Goal: Navigation & Orientation: Understand site structure

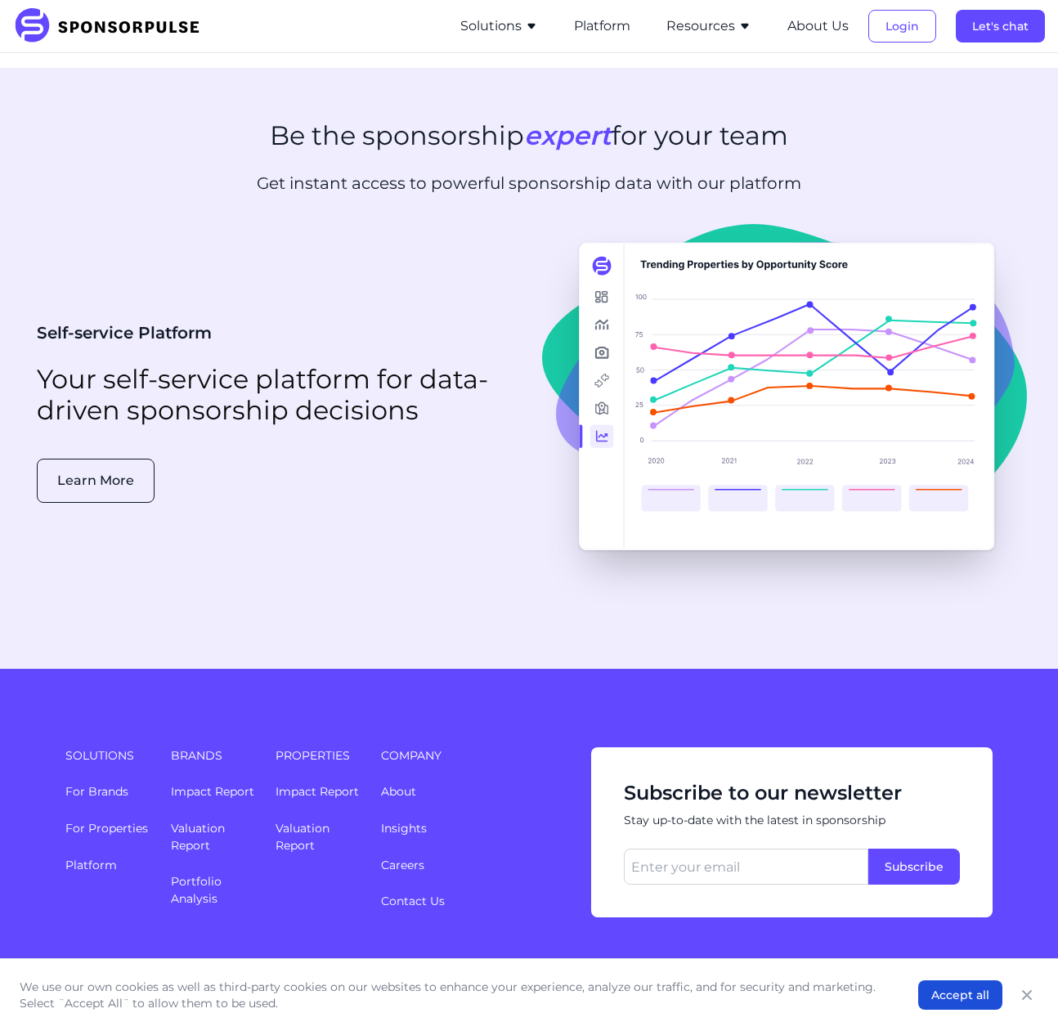
scroll to position [3930, 0]
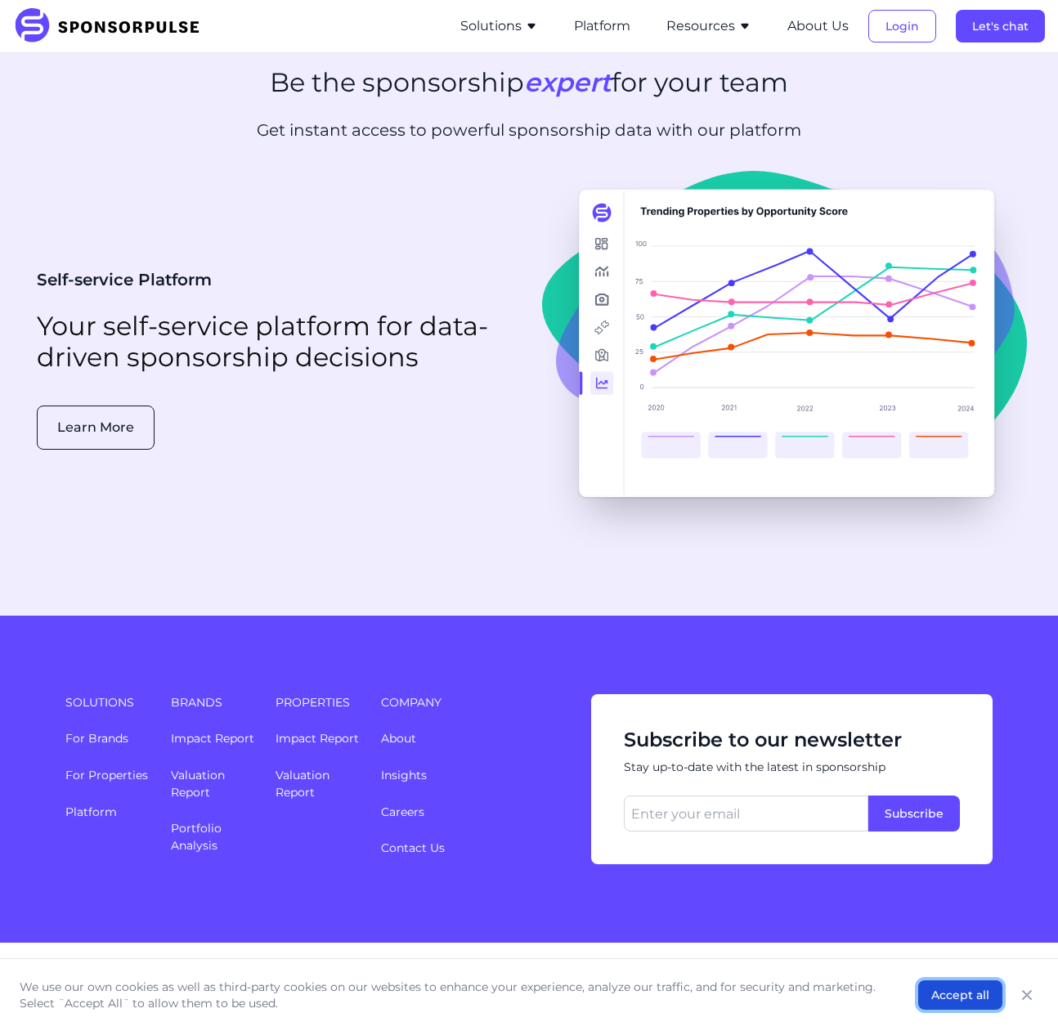
click at [962, 996] on button "Accept all" at bounding box center [961, 995] width 84 height 29
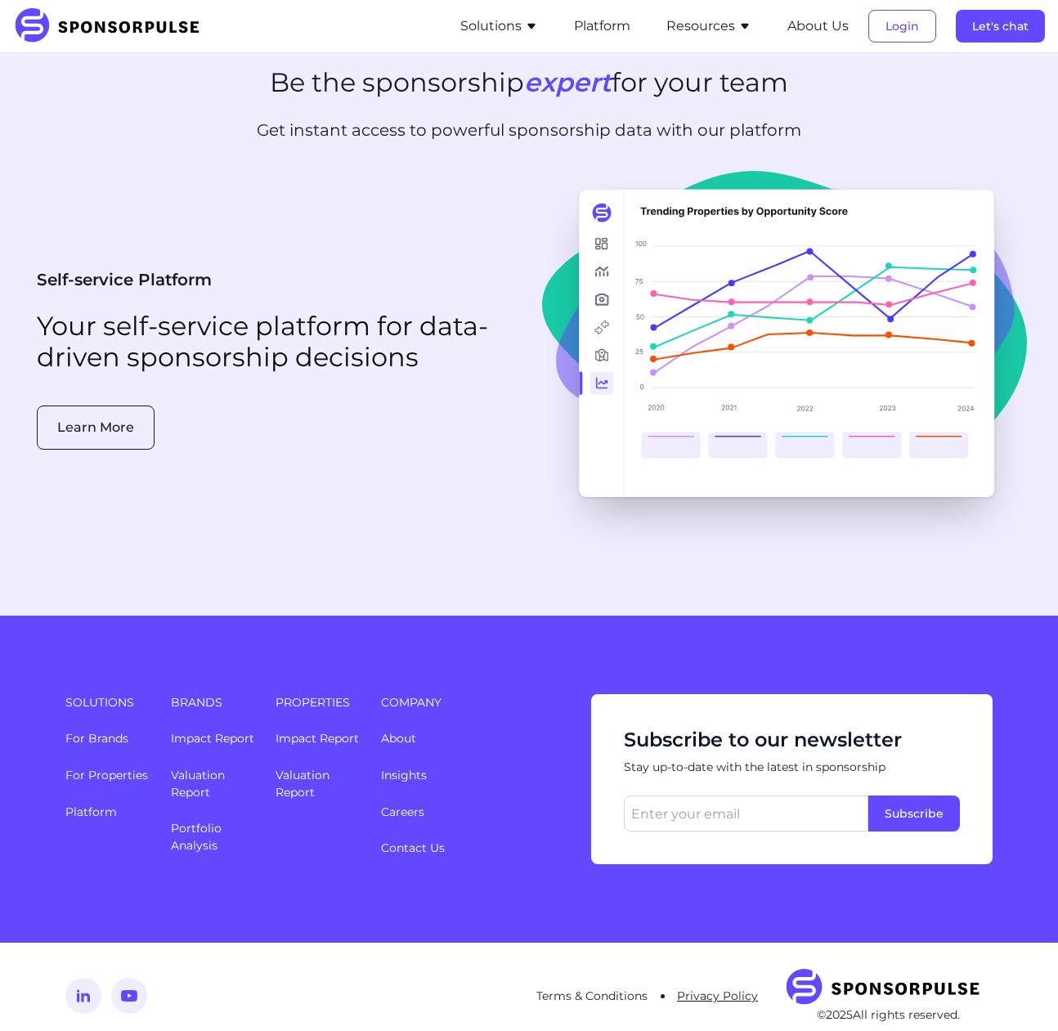
click at [729, 989] on link "Privacy Policy" at bounding box center [717, 996] width 81 height 15
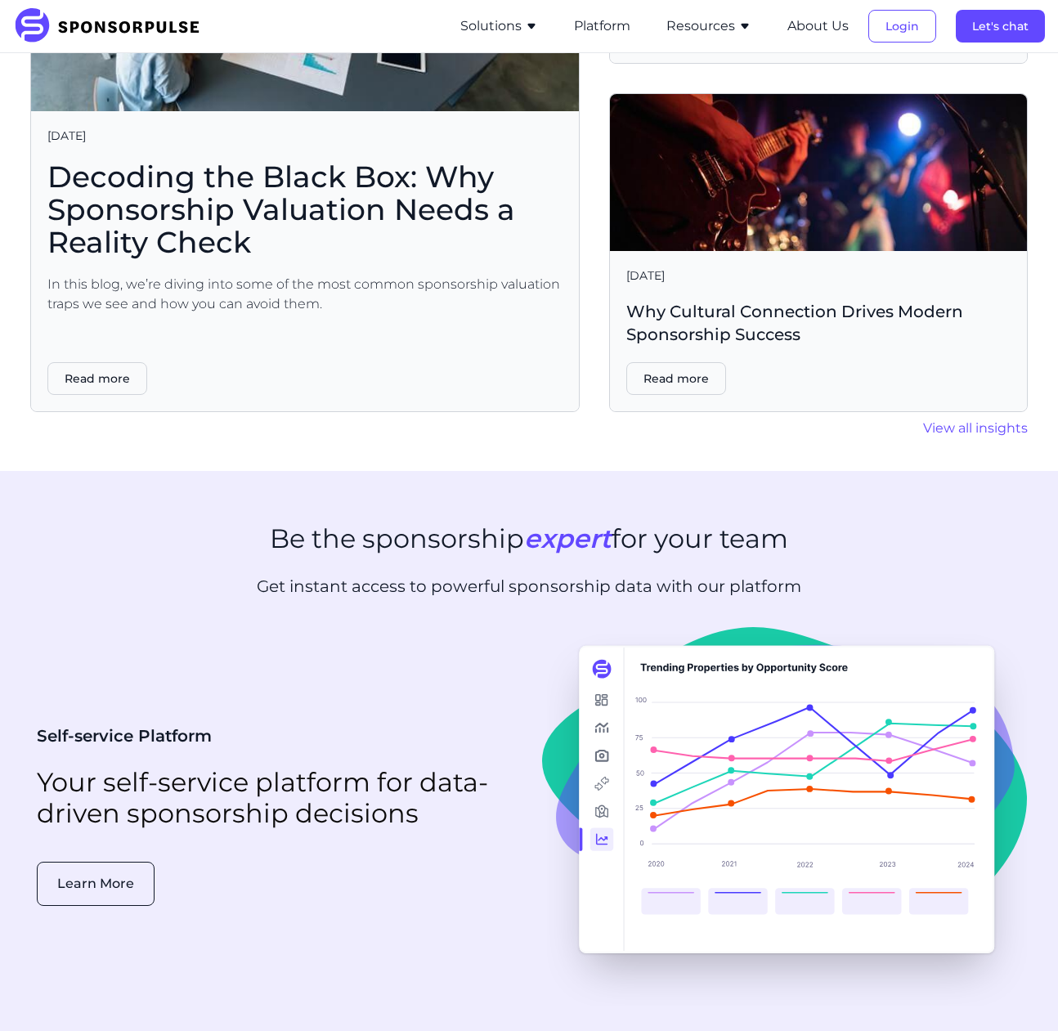
scroll to position [3930, 0]
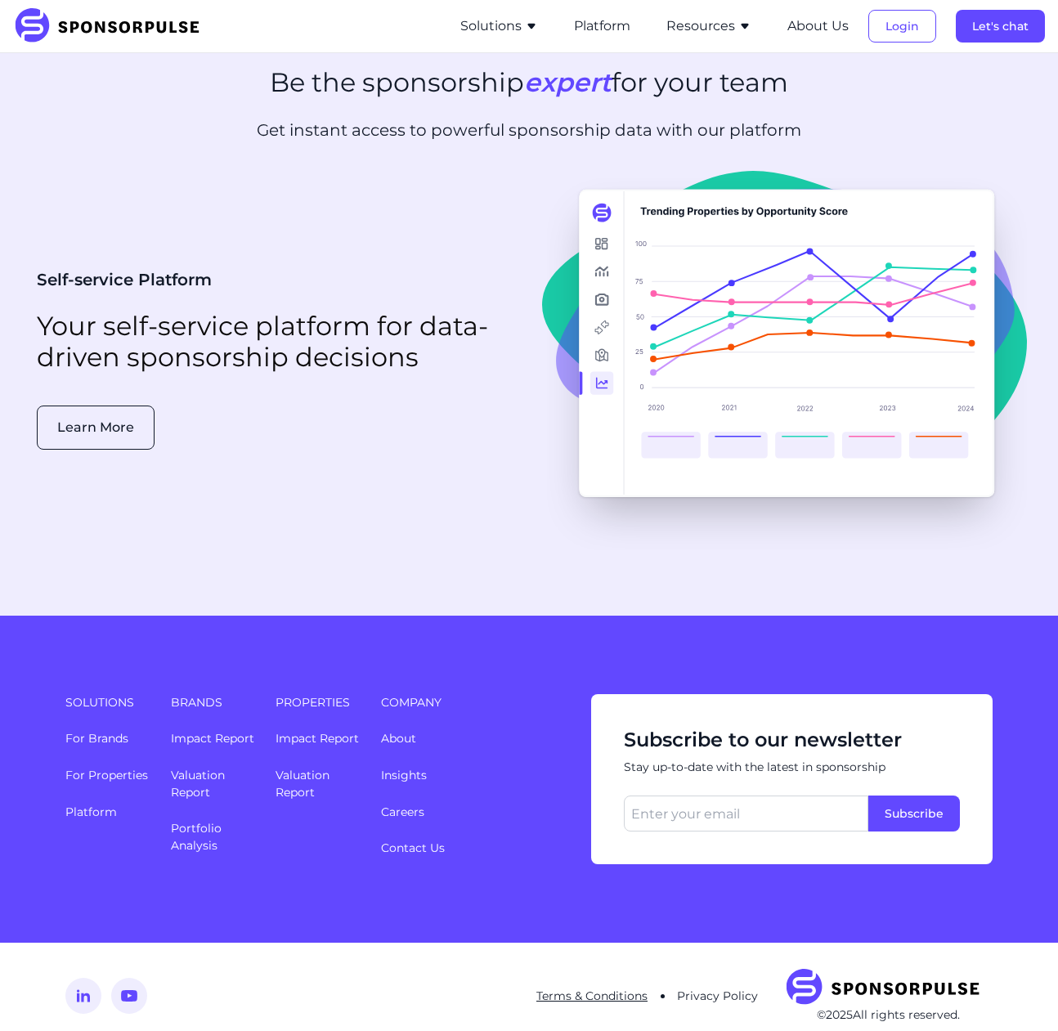
click at [607, 989] on link "Terms & Conditions" at bounding box center [592, 996] width 111 height 15
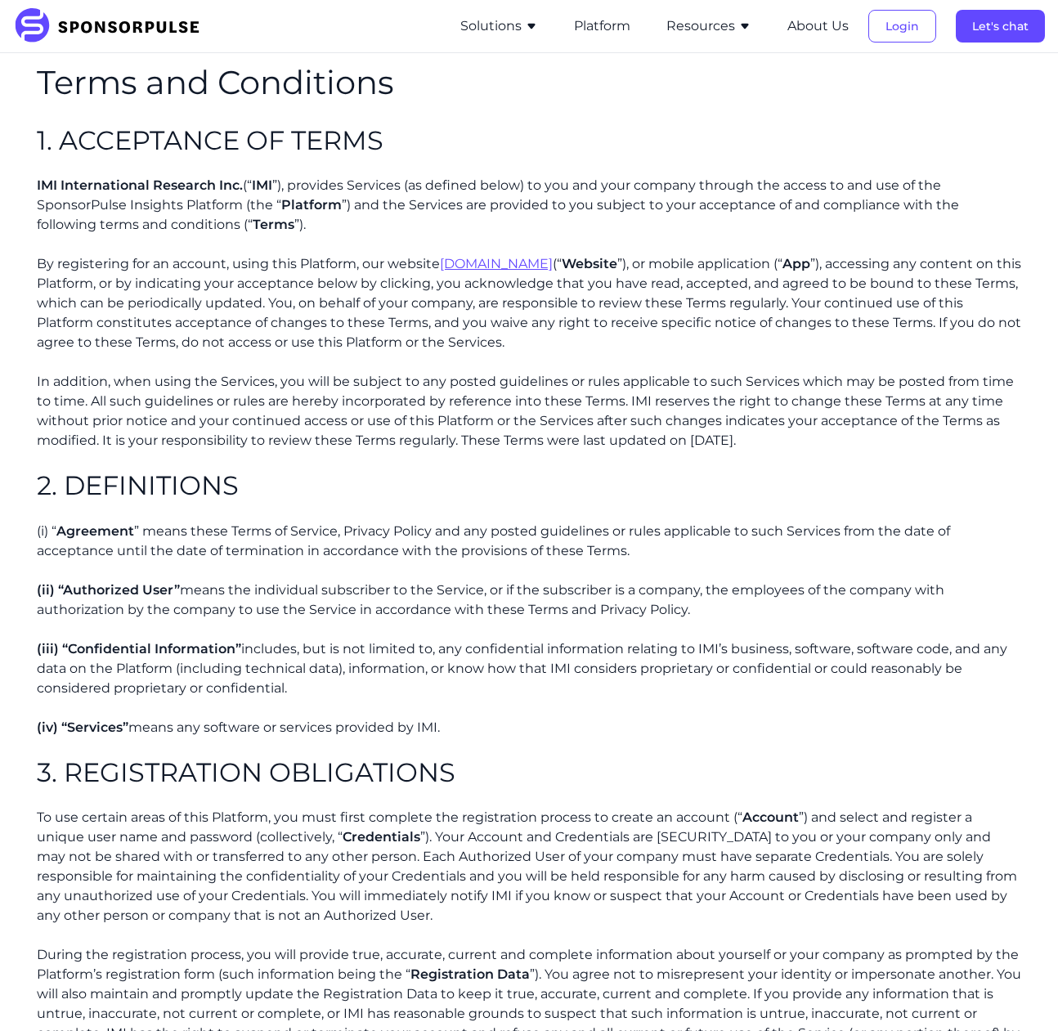
click at [369, 269] on p "By registering for an account, using this Platform, our website [DOMAIN_NAME] (…" at bounding box center [529, 303] width 985 height 98
